Goal: Task Accomplishment & Management: Manage account settings

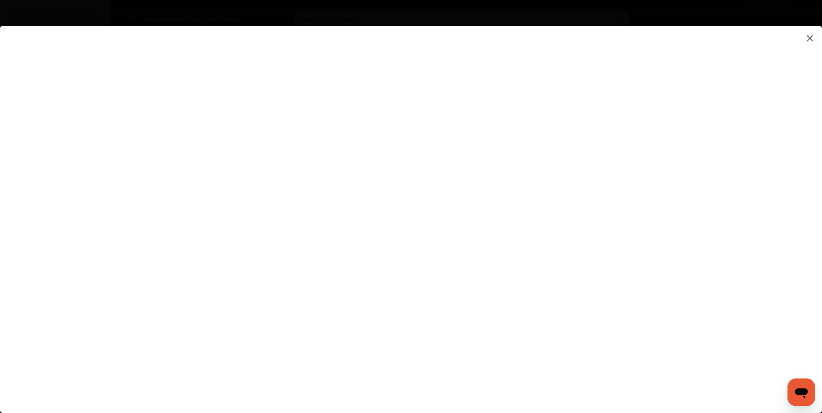
scroll to position [43, 0]
click at [569, 214] on flutter-view at bounding box center [411, 211] width 822 height 370
type input "**********"
click at [577, 220] on flutter-view at bounding box center [411, 211] width 822 height 370
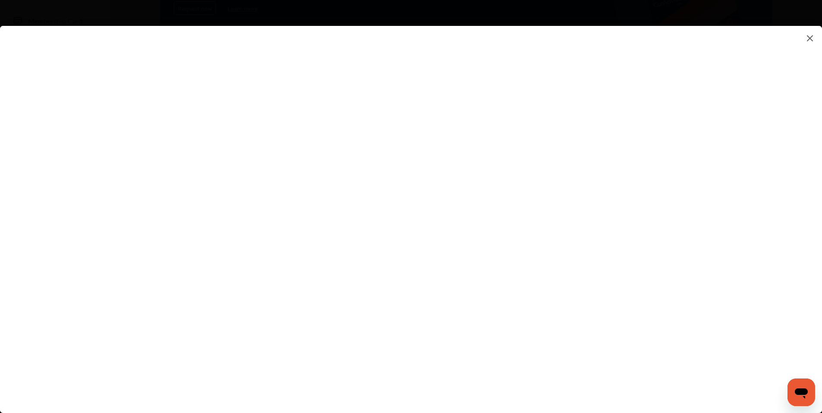
click at [680, 217] on flutter-view at bounding box center [411, 211] width 822 height 370
click at [566, 189] on flutter-view at bounding box center [411, 211] width 822 height 370
type textarea "**********"
click at [572, 223] on flutter-view at bounding box center [411, 211] width 822 height 370
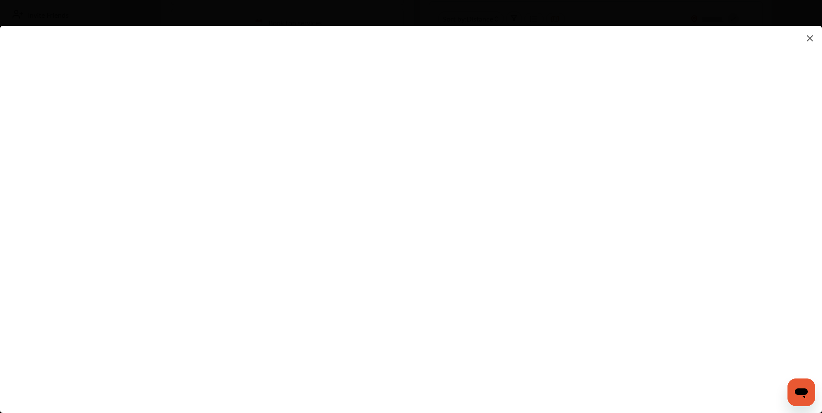
click at [687, 261] on flutter-view at bounding box center [411, 211] width 822 height 370
click at [530, 137] on flutter-view at bounding box center [411, 211] width 822 height 370
click at [405, 290] on flutter-view at bounding box center [411, 211] width 822 height 370
click at [813, 38] on img at bounding box center [809, 38] width 10 height 11
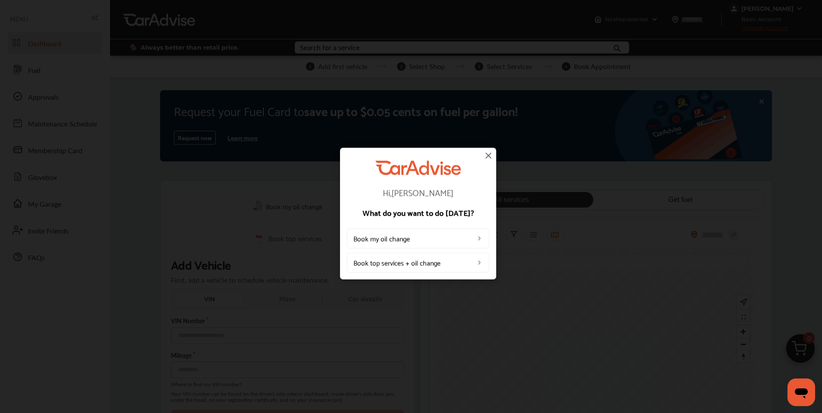
click at [487, 152] on img at bounding box center [488, 155] width 10 height 10
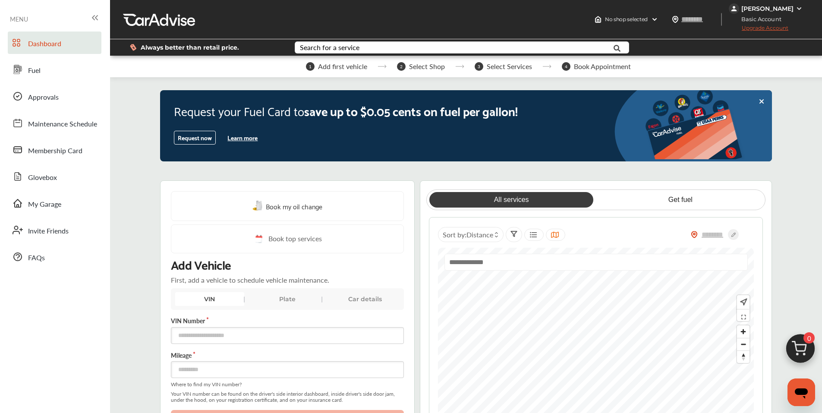
click at [794, 7] on div "[PERSON_NAME]" at bounding box center [766, 8] width 76 height 10
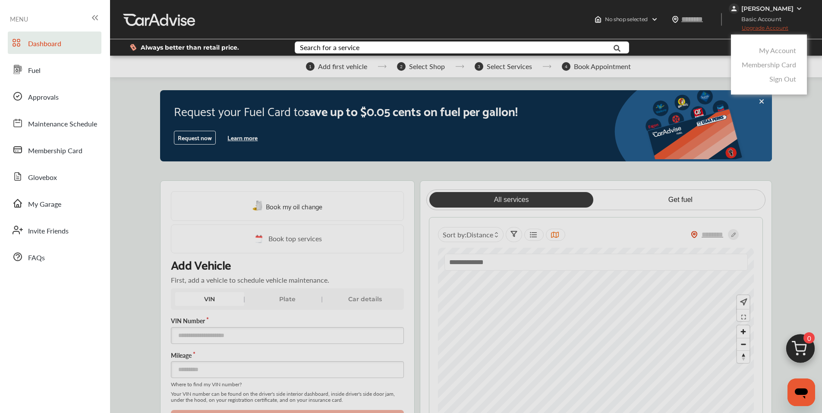
click at [781, 76] on link "Sign Out" at bounding box center [782, 79] width 27 height 10
